Goal: Information Seeking & Learning: Learn about a topic

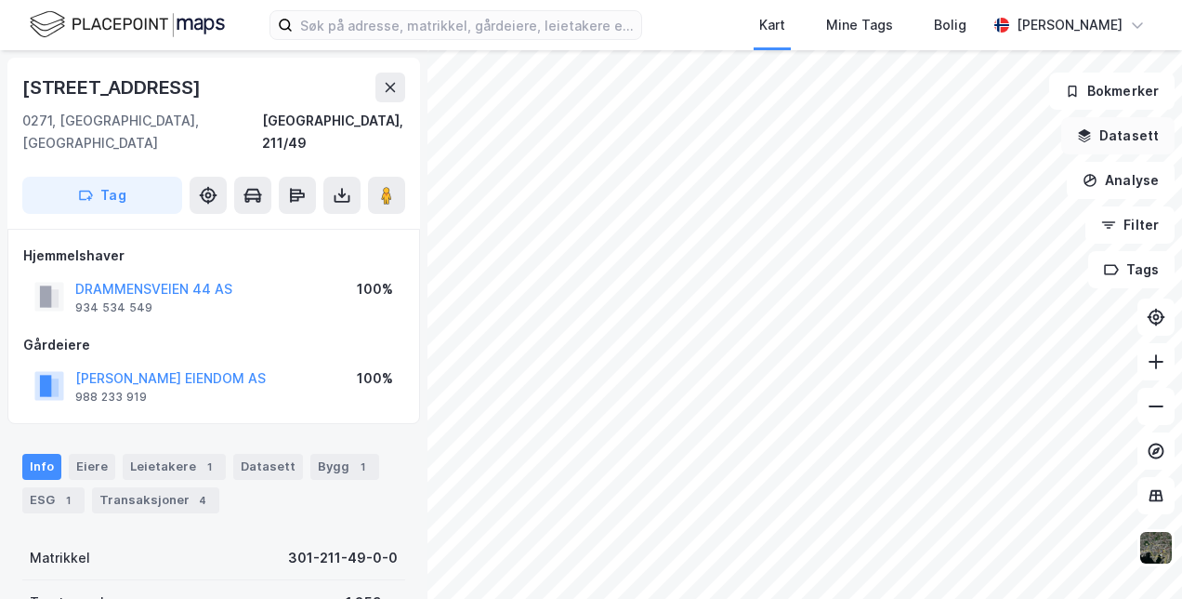
click at [1133, 125] on button "Datasett" at bounding box center [1117, 135] width 113 height 37
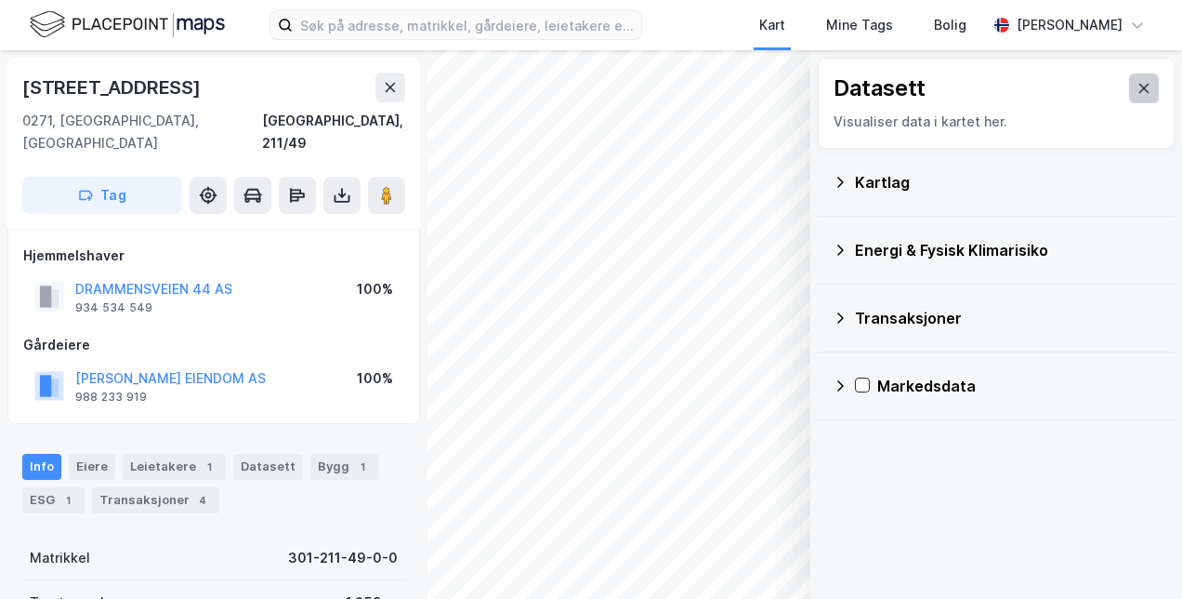
click at [1137, 81] on icon at bounding box center [1144, 88] width 15 height 15
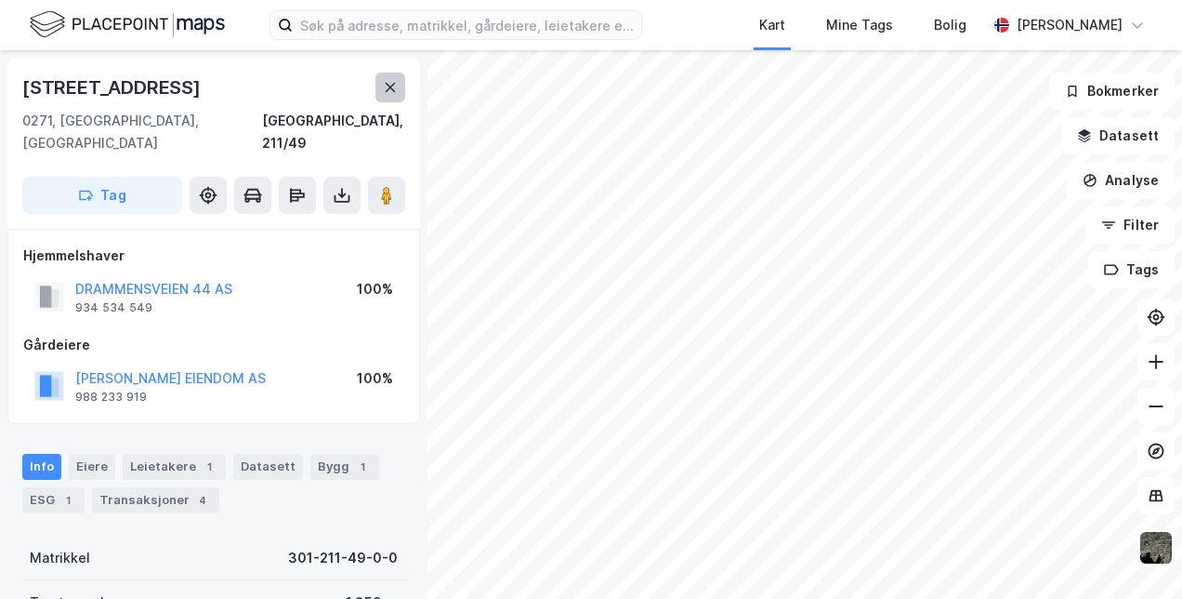
click at [393, 84] on icon at bounding box center [391, 87] width 10 height 9
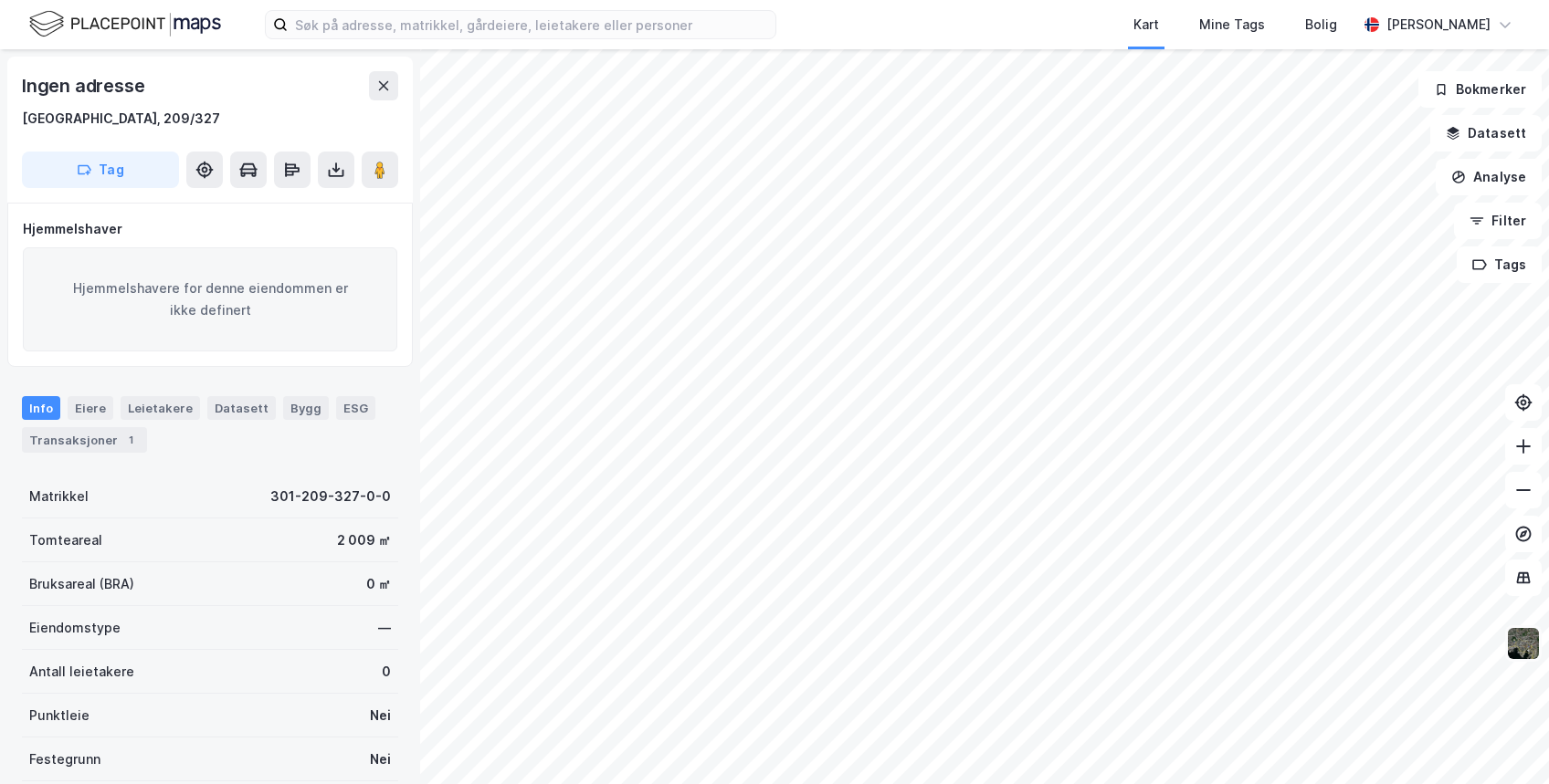
click at [1161, 588] on img at bounding box center [1523, 644] width 34 height 34
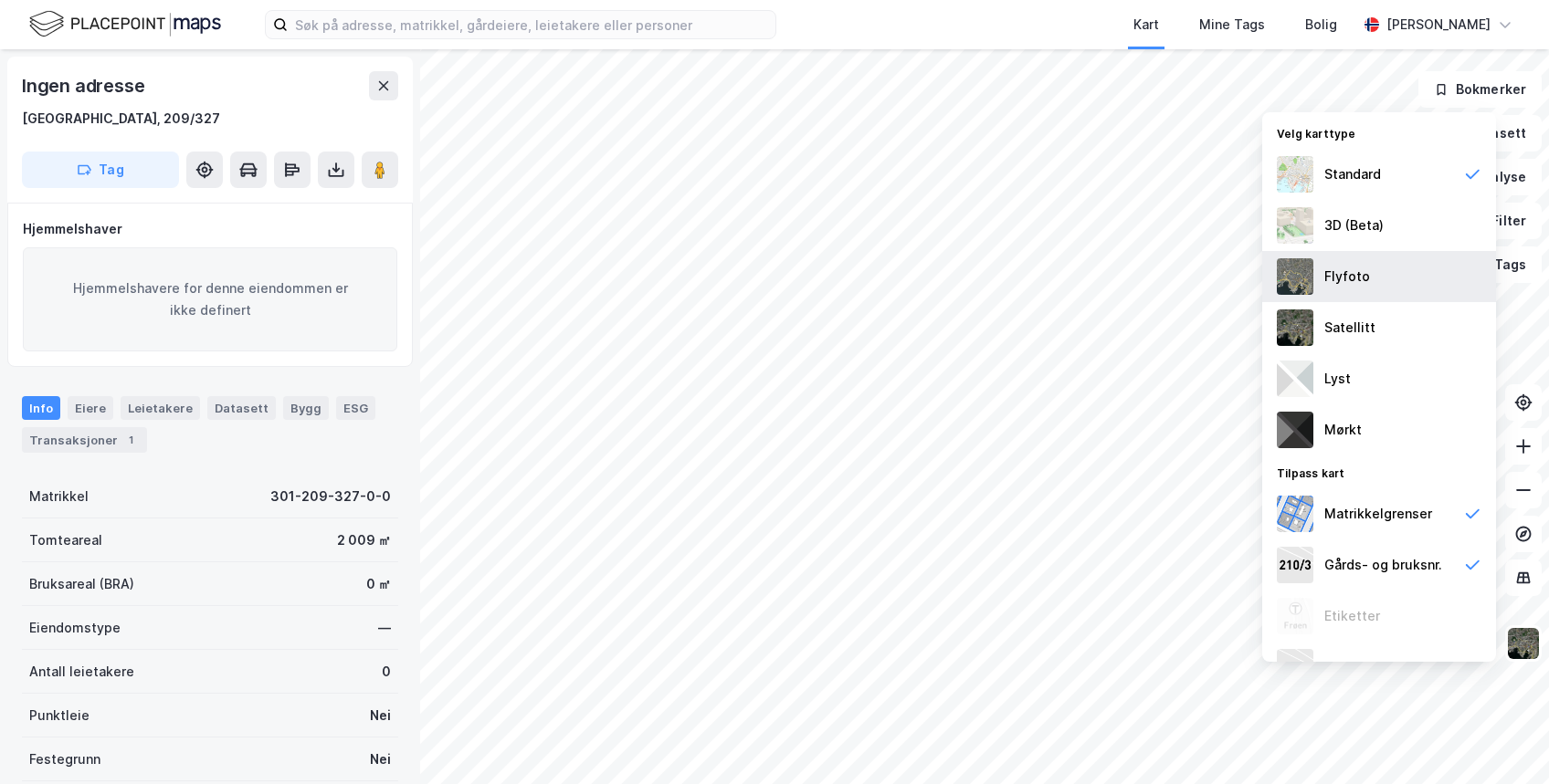
click at [1161, 276] on img at bounding box center [1294, 276] width 36 height 36
